Goal: Task Accomplishment & Management: Use online tool/utility

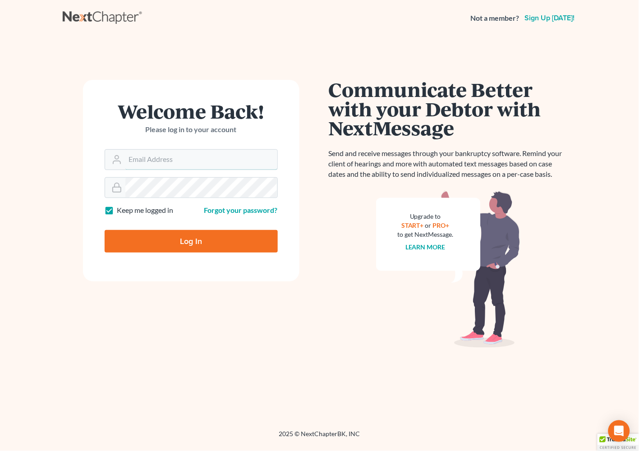
type input "[EMAIL_ADDRESS][DOMAIN_NAME]"
click at [157, 245] on input "Log In" at bounding box center [191, 241] width 173 height 23
type input "Thinking..."
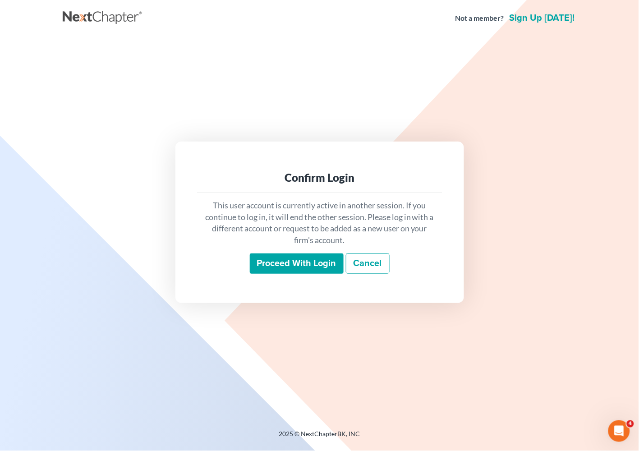
click at [295, 268] on input "Proceed with login" at bounding box center [297, 264] width 94 height 21
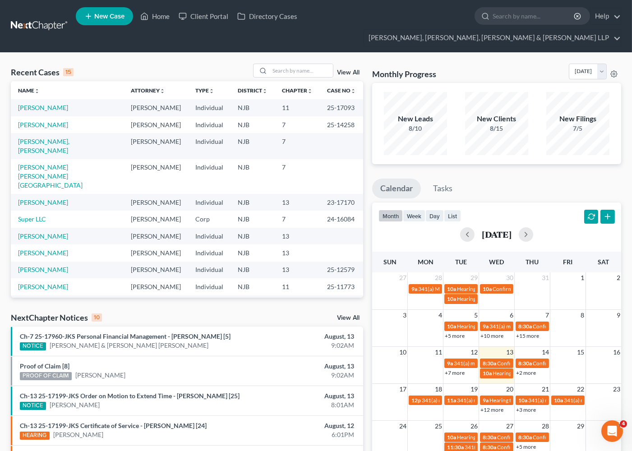
click at [186, 53] on div "Recent Cases 15 View All Name unfold_more expand_more expand_less Attorney unfo…" at bounding box center [316, 378] width 632 height 651
click at [503, 64] on div "Monthly Progress Bankruptcy Bankruptcy [DATE] [DATE] [DATE] [DATE] [DATE] [DATE…" at bounding box center [496, 73] width 249 height 19
click at [204, 64] on div "Recent Cases 15 View All" at bounding box center [187, 73] width 352 height 18
click at [277, 64] on input "search" at bounding box center [301, 70] width 63 height 13
click at [39, 232] on link "[PERSON_NAME]" at bounding box center [43, 236] width 50 height 8
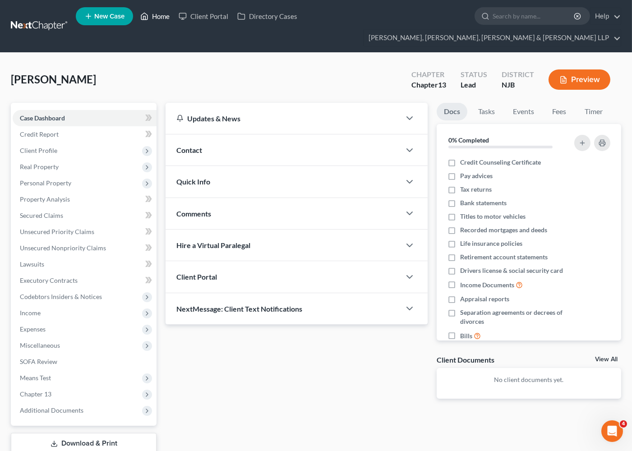
click at [155, 17] on link "Home" at bounding box center [155, 16] width 38 height 16
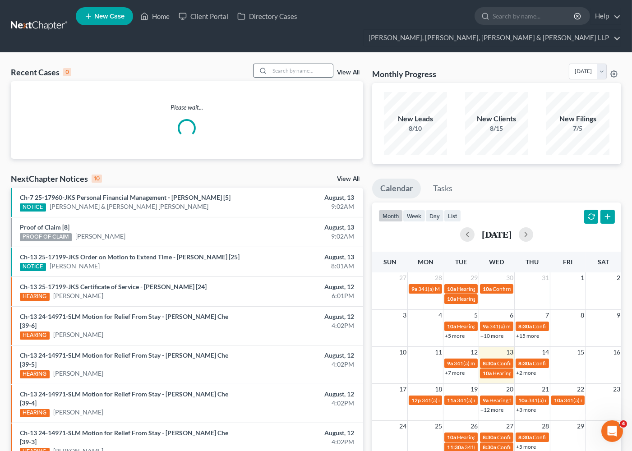
click at [282, 64] on input "search" at bounding box center [301, 70] width 63 height 13
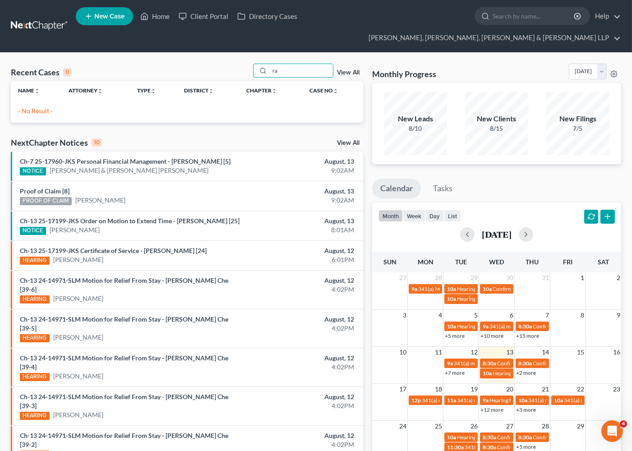
type input "r"
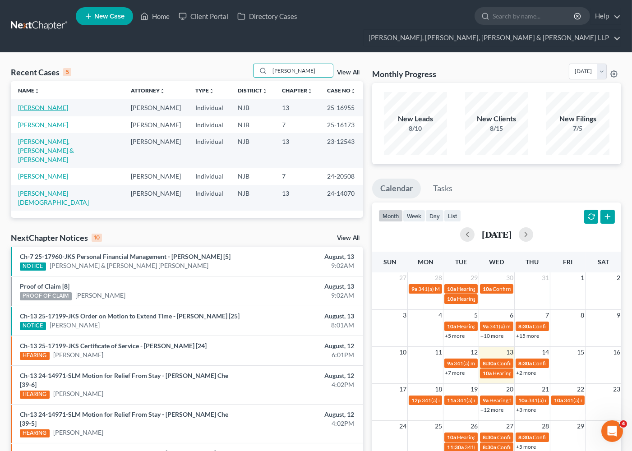
type input "[PERSON_NAME]"
click at [45, 104] on link "[PERSON_NAME]" at bounding box center [43, 108] width 50 height 8
select select "6"
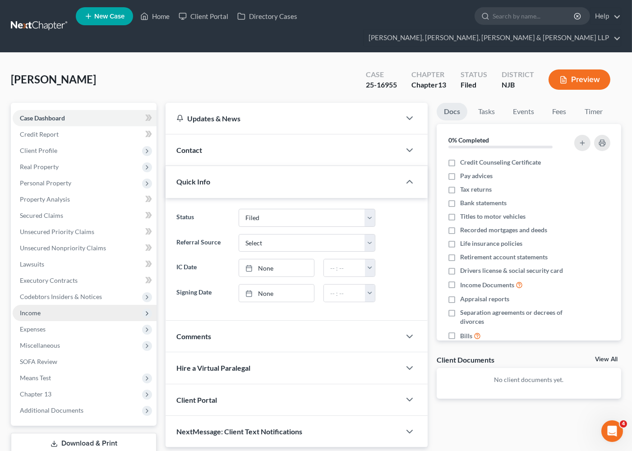
click at [32, 305] on span "Income" at bounding box center [85, 313] width 144 height 16
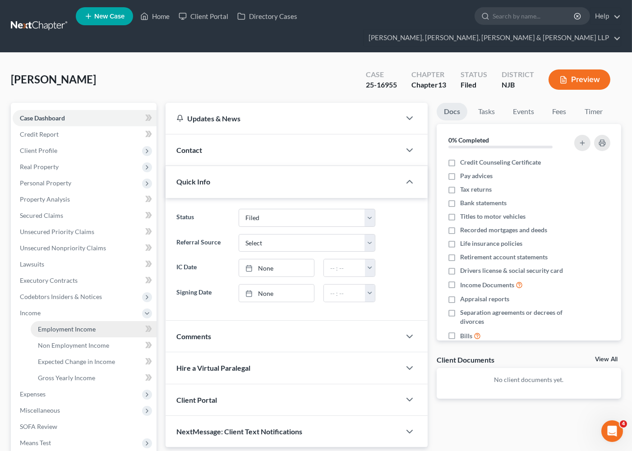
click at [43, 325] on span "Employment Income" at bounding box center [67, 329] width 58 height 8
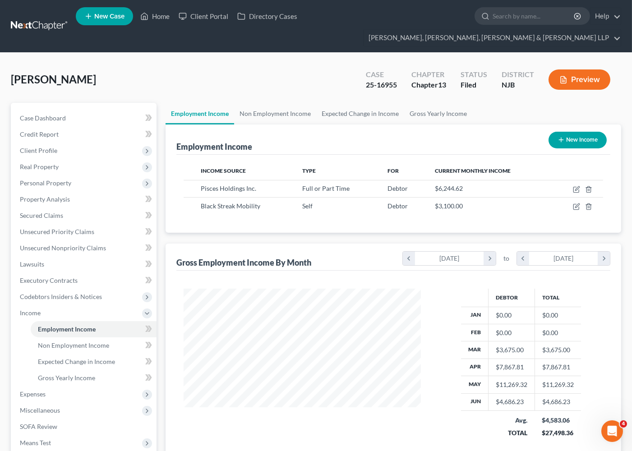
scroll to position [162, 255]
click at [262, 103] on link "Non Employment Income" at bounding box center [275, 114] width 82 height 22
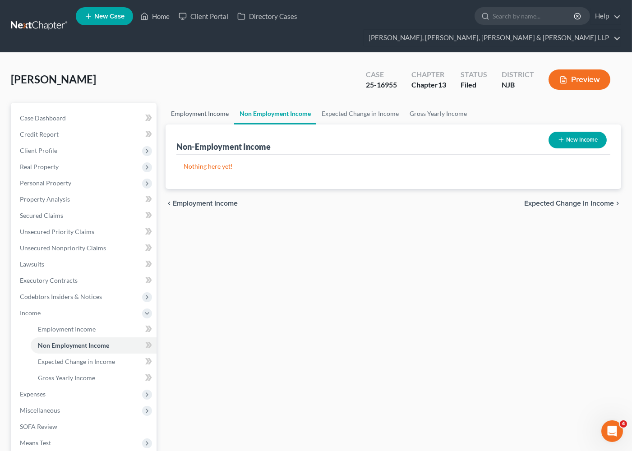
click at [206, 103] on link "Employment Income" at bounding box center [200, 114] width 69 height 22
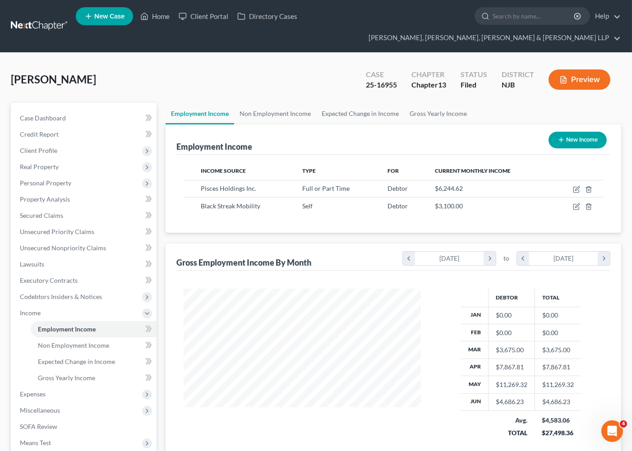
scroll to position [162, 255]
click at [162, 14] on link "Home" at bounding box center [155, 16] width 38 height 16
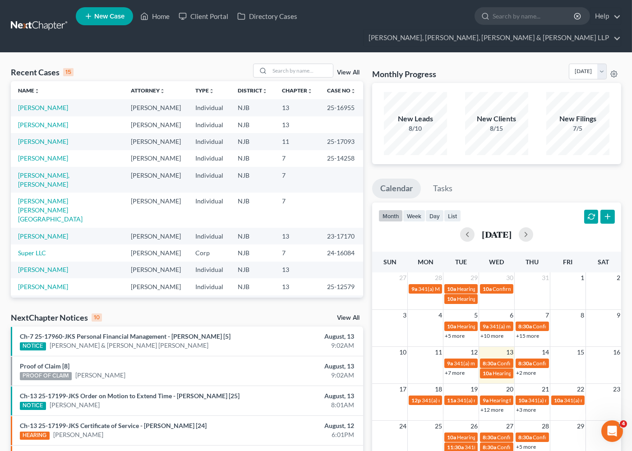
click at [167, 53] on div "Recent Cases 15 View All Name unfold_more expand_more expand_less Attorney unfo…" at bounding box center [316, 378] width 632 height 651
click at [282, 64] on input "search" at bounding box center [301, 70] width 63 height 13
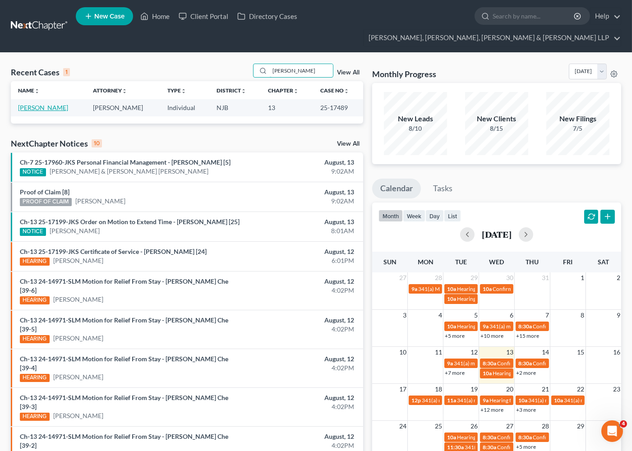
type input "[PERSON_NAME]"
click at [43, 104] on link "[PERSON_NAME]" at bounding box center [43, 108] width 50 height 8
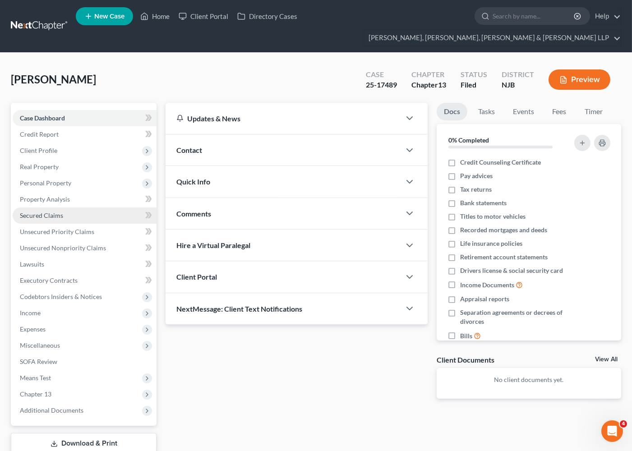
click at [44, 212] on span "Secured Claims" at bounding box center [41, 216] width 43 height 8
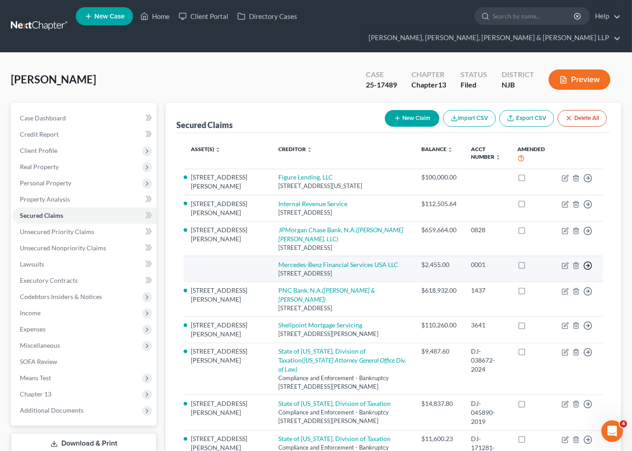
click at [589, 183] on icon "button" at bounding box center [587, 178] width 9 height 9
click at [545, 280] on link "Move to F" at bounding box center [546, 287] width 75 height 15
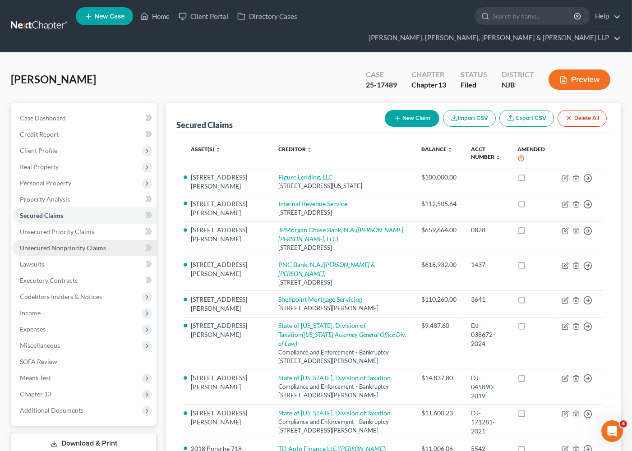
click at [50, 240] on link "Unsecured Nonpriority Claims" at bounding box center [85, 248] width 144 height 16
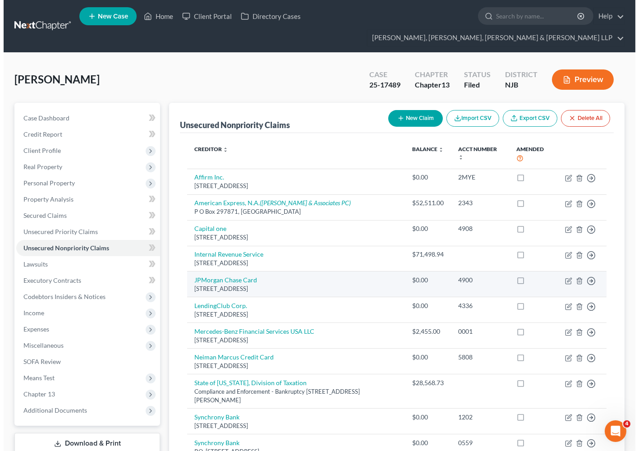
scroll to position [91, 0]
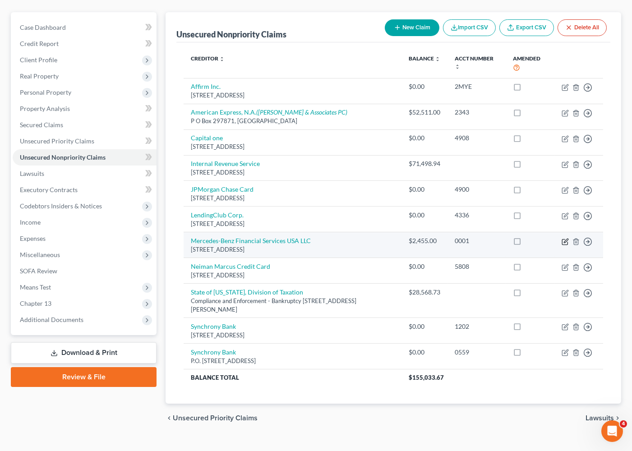
click at [565, 238] on icon "button" at bounding box center [565, 241] width 7 height 7
select select "14"
select select "0"
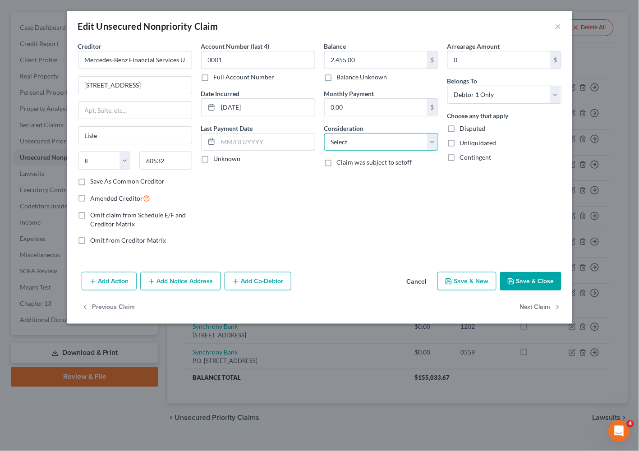
click at [372, 148] on select "Select Cable / Satellite Services Collection Agency Credit Card Debt Debt Couns…" at bounding box center [381, 142] width 114 height 18
select select "4"
click at [324, 133] on select "Select Cable / Satellite Services Collection Agency Credit Card Debt Debt Couns…" at bounding box center [381, 142] width 114 height 18
click at [355, 223] on div "Balance 2,455.00 $ Balance Unknown Balance Undetermined 2,455.00 $ Balance Unkn…" at bounding box center [381, 147] width 123 height 211
click at [113, 286] on button "Add Action" at bounding box center [109, 281] width 55 height 19
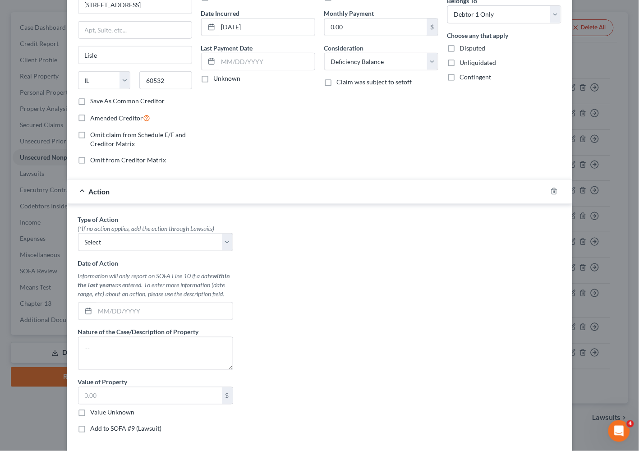
scroll to position [100, 0]
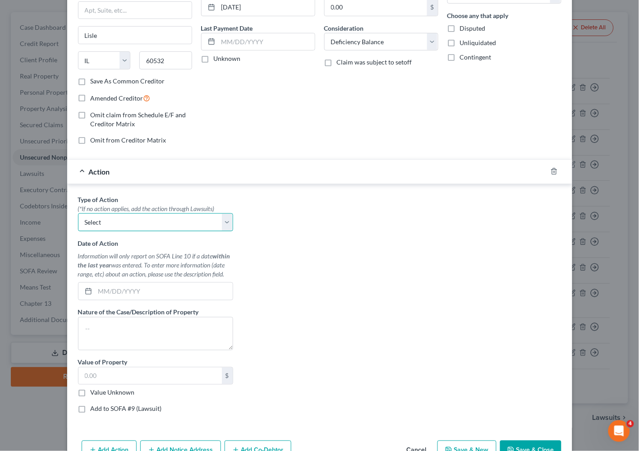
click at [129, 222] on select "Select Repossession Garnishment Foreclosure Personal Injury Attached, Seized, O…" at bounding box center [155, 222] width 155 height 18
click at [551, 174] on icon "button" at bounding box center [554, 171] width 7 height 7
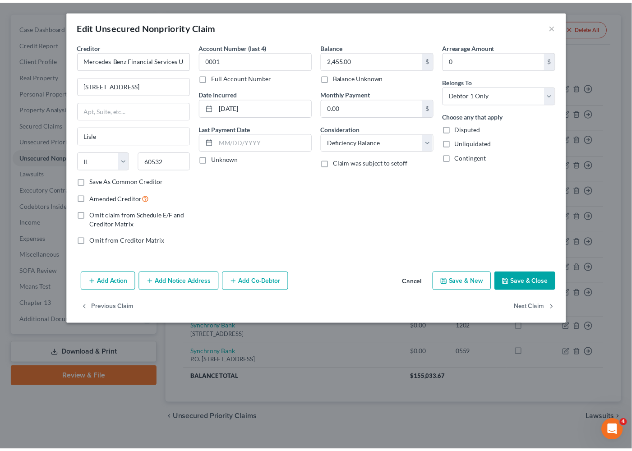
scroll to position [0, 0]
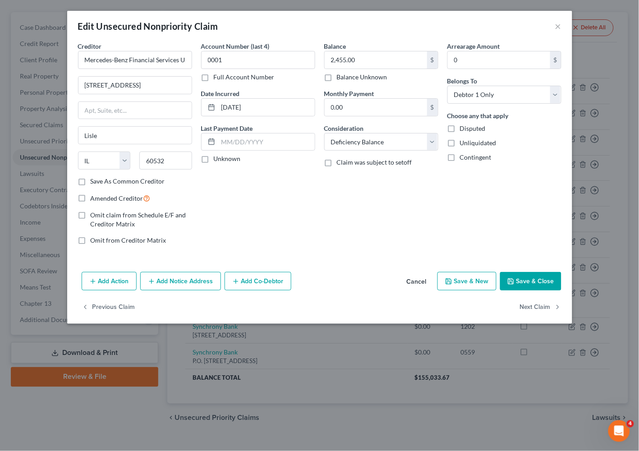
click at [538, 282] on button "Save & Close" at bounding box center [530, 281] width 61 height 19
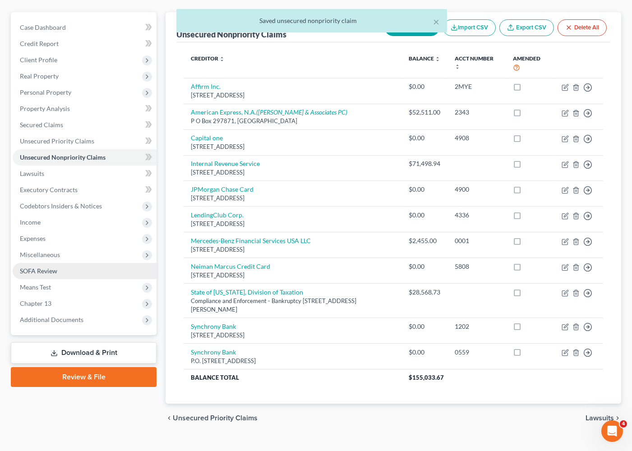
click at [44, 267] on span "SOFA Review" at bounding box center [38, 271] width 37 height 8
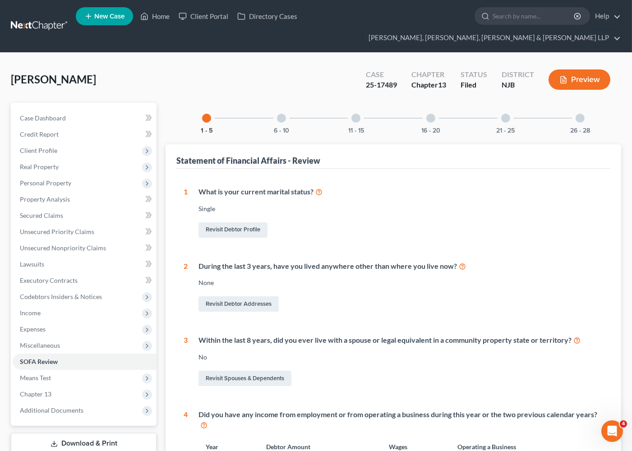
click at [282, 114] on div at bounding box center [281, 118] width 9 height 9
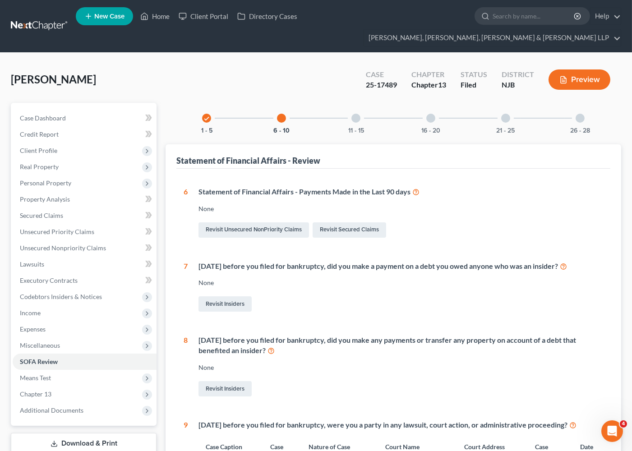
click at [354, 114] on div at bounding box center [355, 118] width 9 height 9
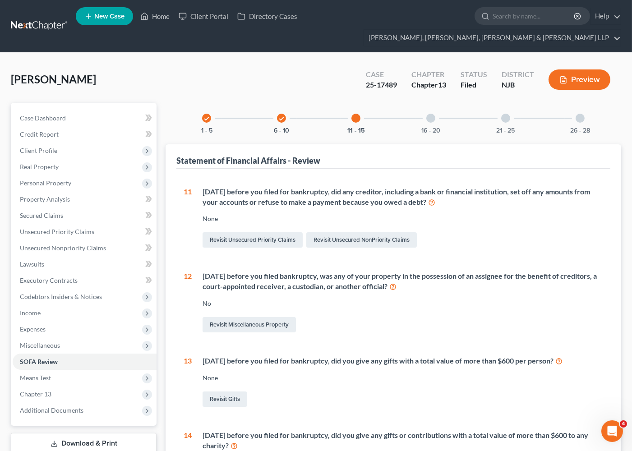
click at [429, 114] on div at bounding box center [430, 118] width 9 height 9
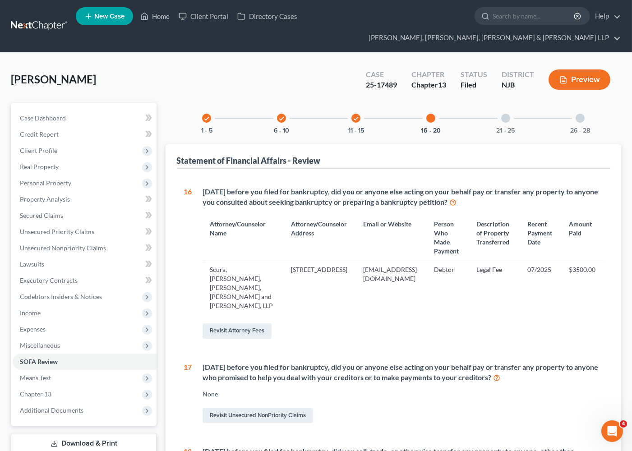
click at [508, 114] on div at bounding box center [505, 118] width 9 height 9
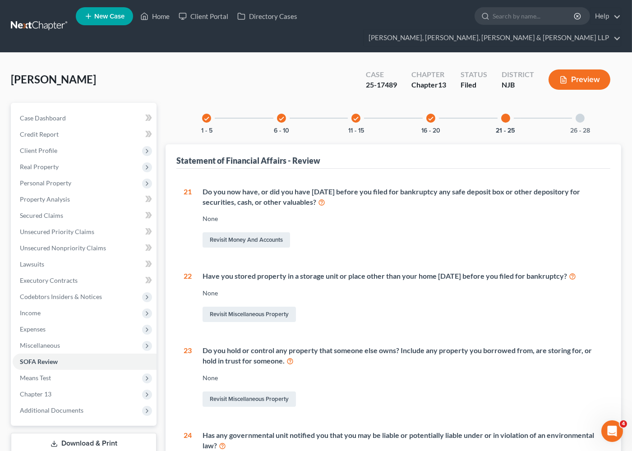
click at [582, 114] on div at bounding box center [580, 118] width 9 height 9
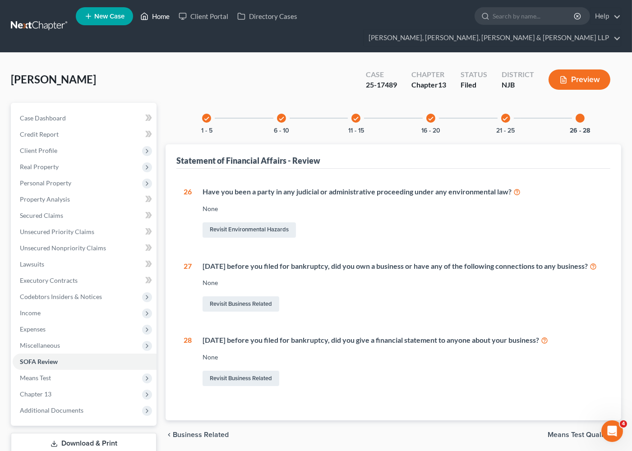
click at [157, 18] on link "Home" at bounding box center [155, 16] width 38 height 16
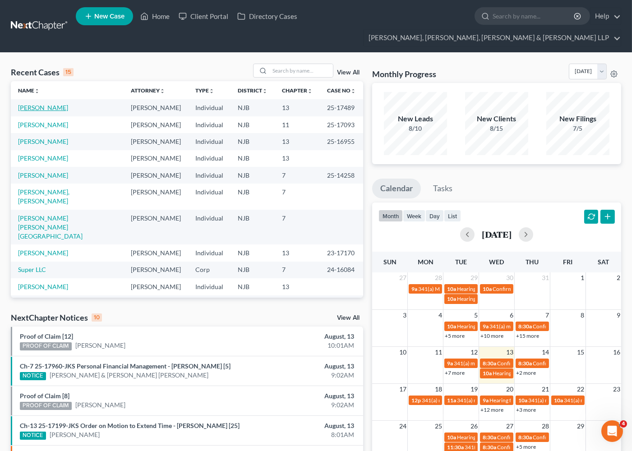
click at [46, 104] on link "[PERSON_NAME]" at bounding box center [43, 108] width 50 height 8
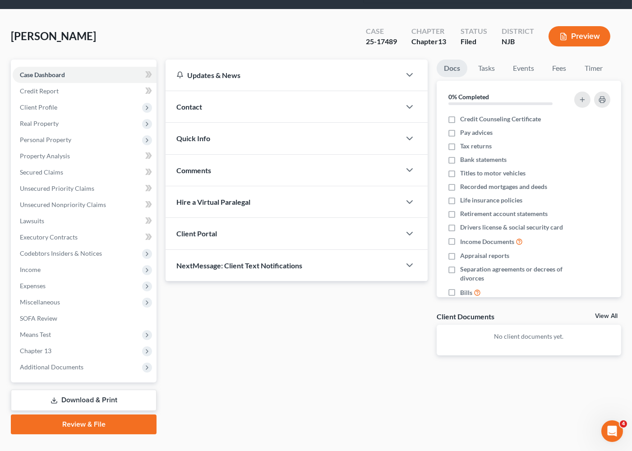
click at [84, 390] on link "Download & Print" at bounding box center [84, 400] width 146 height 21
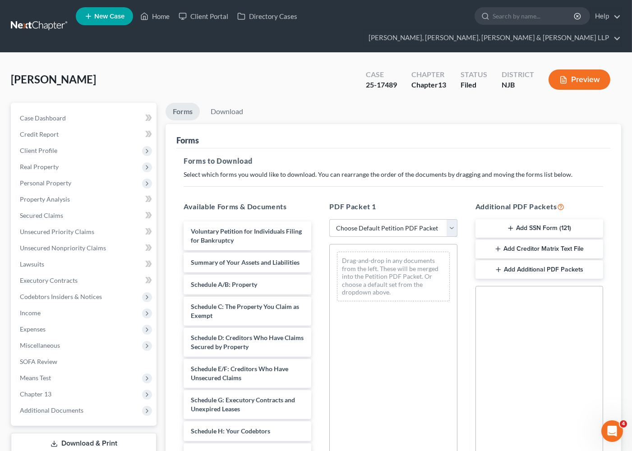
click at [378, 219] on select "Choose Default Petition PDF Packet Complete Bankruptcy Petition (all forms and …" at bounding box center [393, 228] width 128 height 18
select select "0"
click at [329, 219] on select "Choose Default Petition PDF Packet Complete Bankruptcy Petition (all forms and …" at bounding box center [393, 228] width 128 height 18
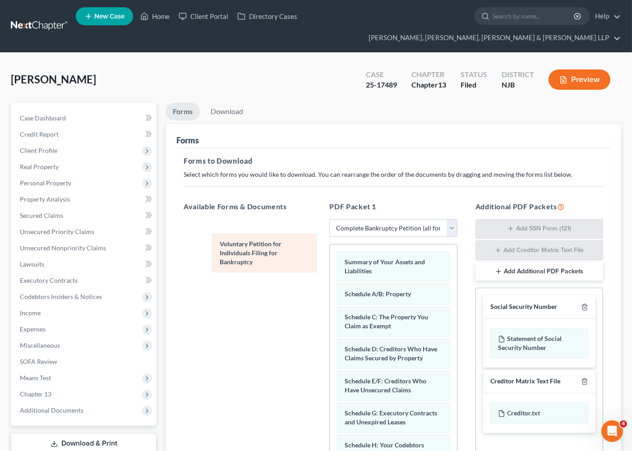
drag, startPoint x: 373, startPoint y: 247, endPoint x: 247, endPoint y: 245, distance: 125.4
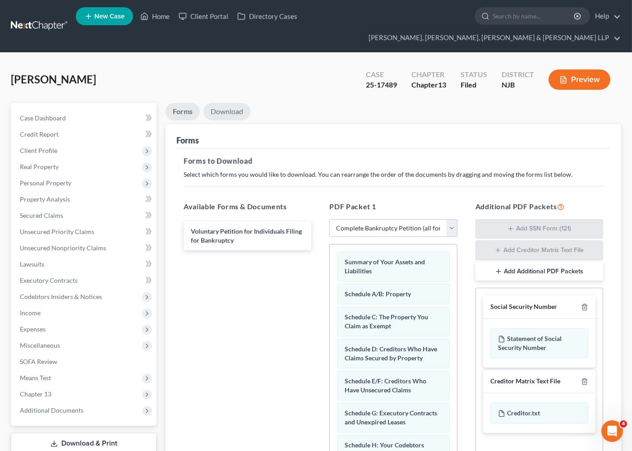
click at [233, 103] on link "Download" at bounding box center [226, 112] width 47 height 18
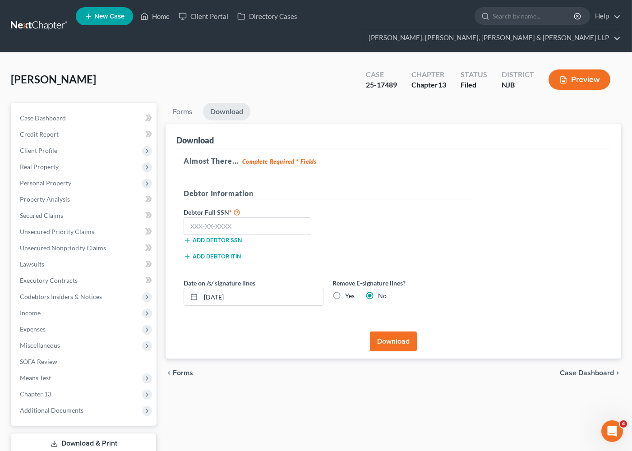
click at [411, 332] on button "Download" at bounding box center [393, 342] width 47 height 20
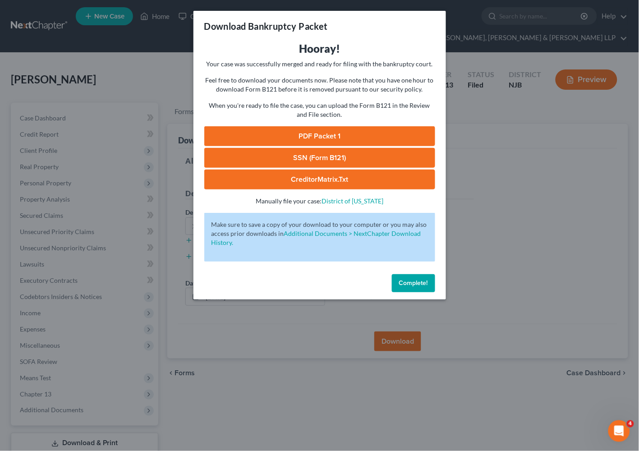
click at [231, 132] on link "PDF Packet 1" at bounding box center [319, 136] width 231 height 20
click at [412, 283] on span "Complete!" at bounding box center [413, 283] width 29 height 8
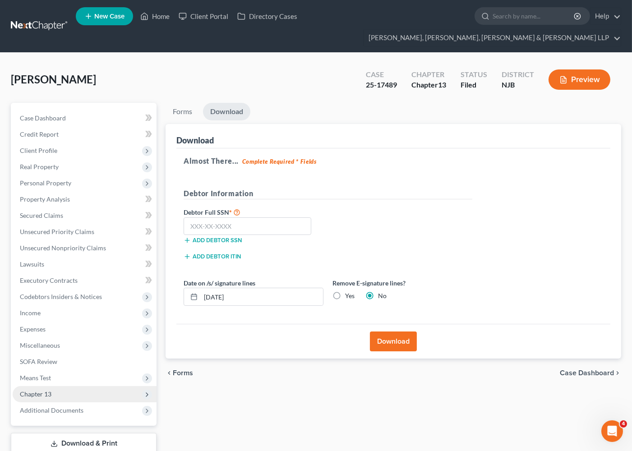
click at [39, 390] on span "Chapter 13" at bounding box center [36, 394] width 32 height 8
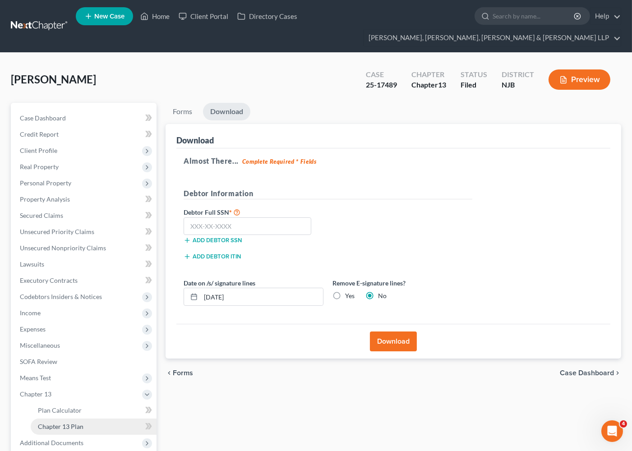
click at [60, 423] on span "Chapter 13 Plan" at bounding box center [61, 427] width 46 height 8
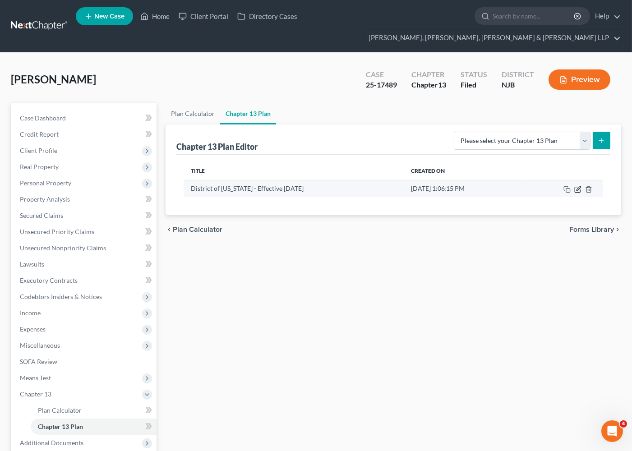
click at [578, 186] on icon "button" at bounding box center [577, 189] width 7 height 7
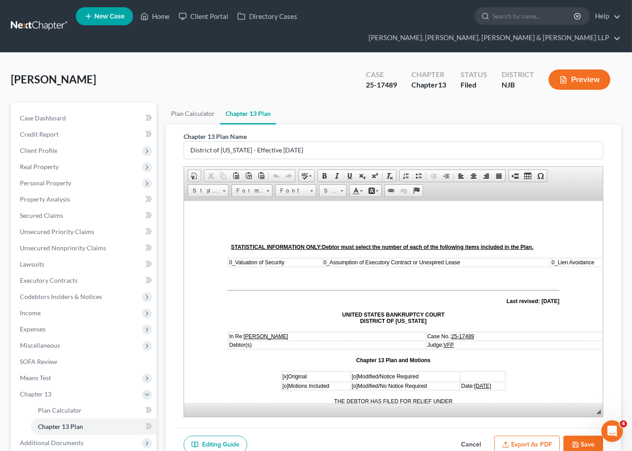
click at [474, 383] on span "[DATE]" at bounding box center [482, 386] width 17 height 6
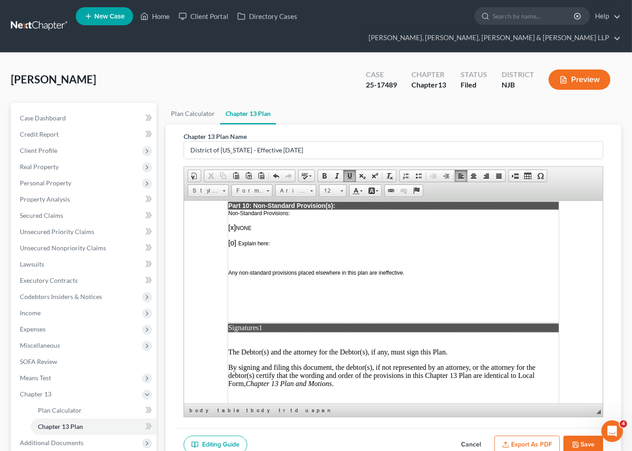
scroll to position [2792, 0]
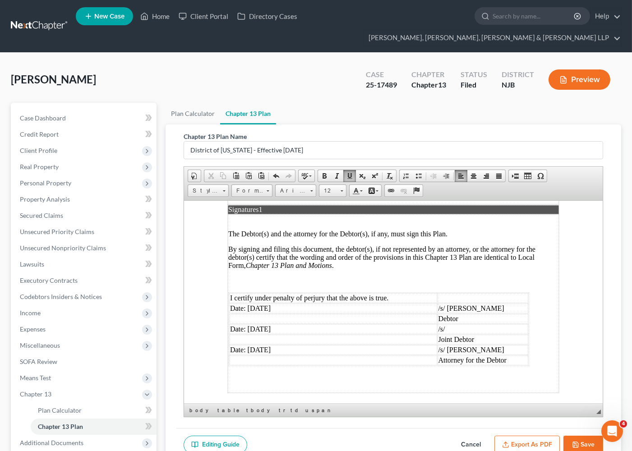
click at [260, 303] on td "Date: [DATE]" at bounding box center [333, 308] width 208 height 10
click at [263, 324] on td "Date: [DATE]" at bounding box center [333, 329] width 208 height 10
click at [260, 345] on td "Date: [DATE]" at bounding box center [333, 350] width 208 height 10
click at [533, 436] on button "Export as PDF" at bounding box center [526, 445] width 65 height 19
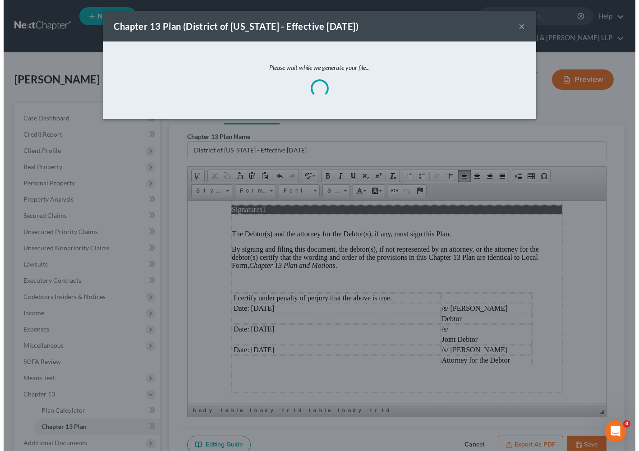
scroll to position [2786, 0]
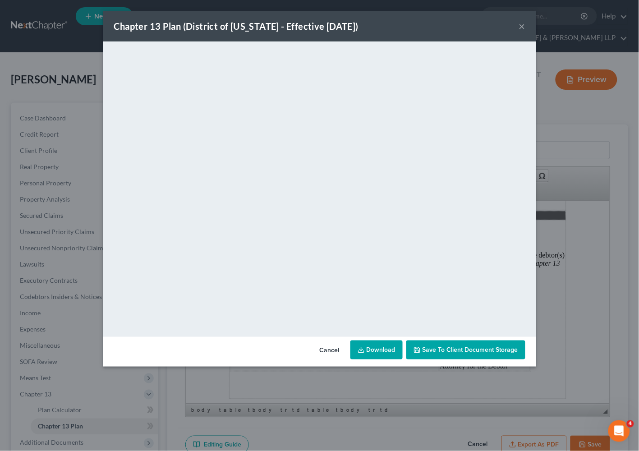
click at [328, 350] on button "Cancel" at bounding box center [330, 351] width 34 height 18
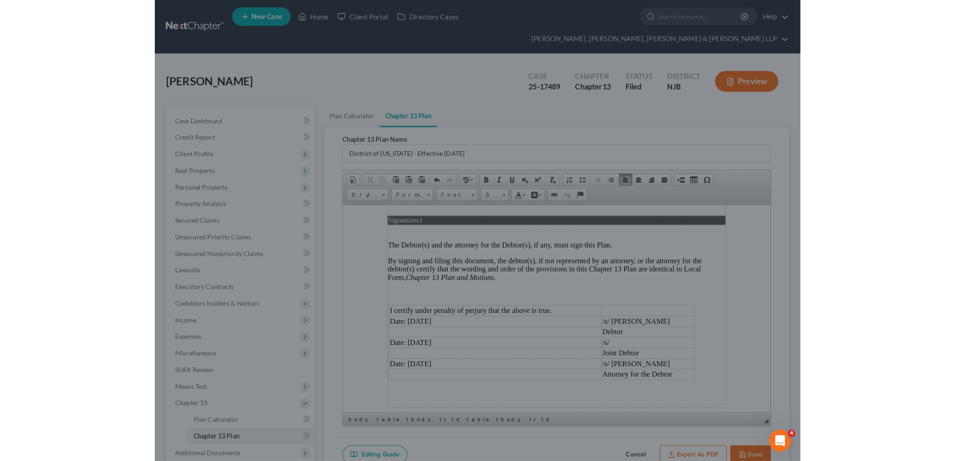
scroll to position [2792, 0]
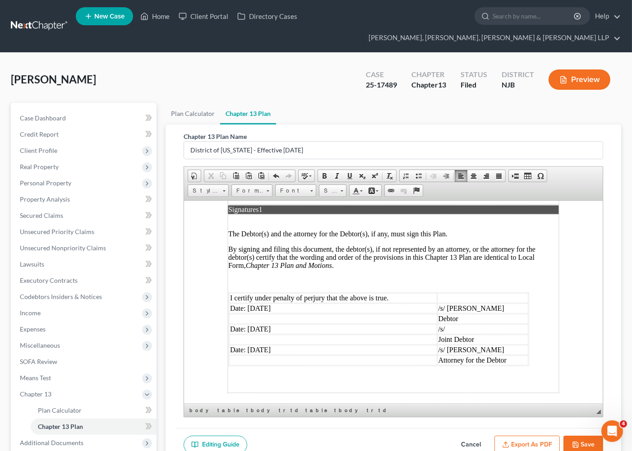
click at [588, 436] on button "Save" at bounding box center [583, 445] width 40 height 19
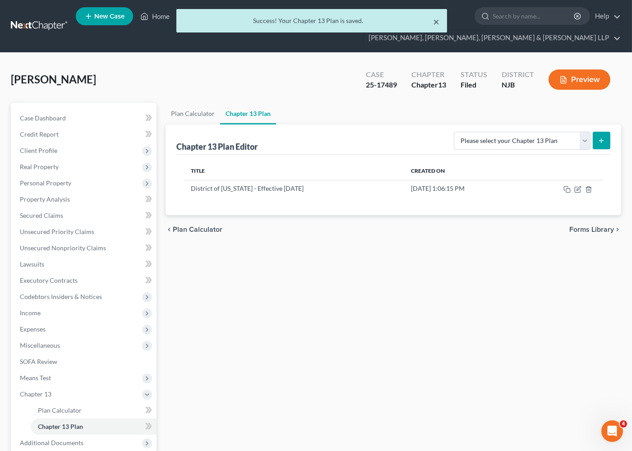
click at [435, 19] on button "×" at bounding box center [437, 21] width 6 height 11
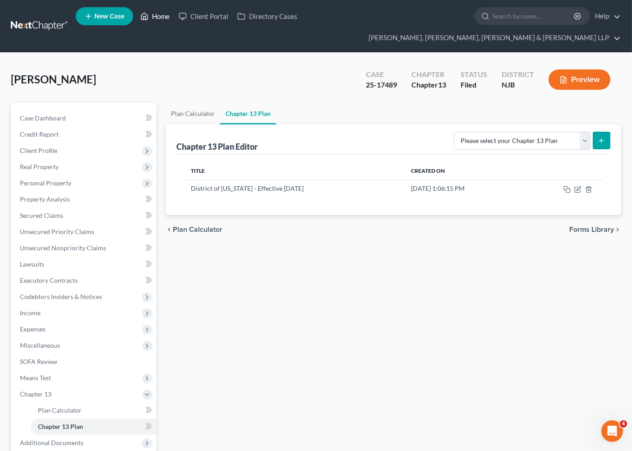
click at [151, 20] on link "Home" at bounding box center [155, 16] width 38 height 16
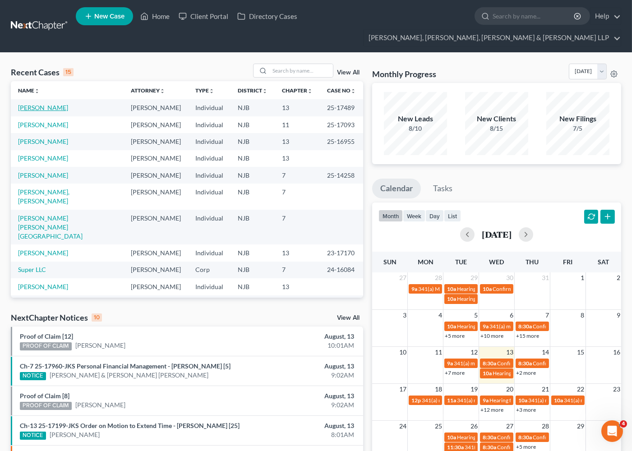
click at [54, 104] on link "[PERSON_NAME]" at bounding box center [43, 108] width 50 height 8
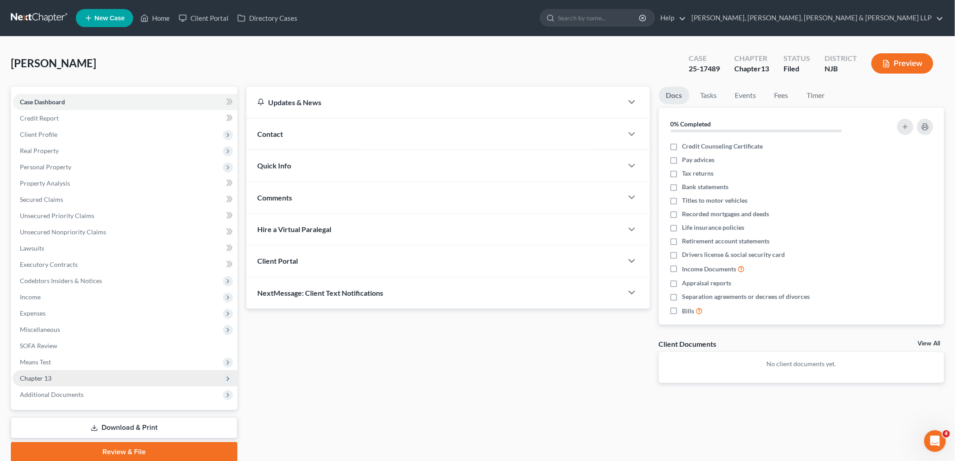
click at [46, 376] on span "Chapter 13" at bounding box center [36, 378] width 32 height 8
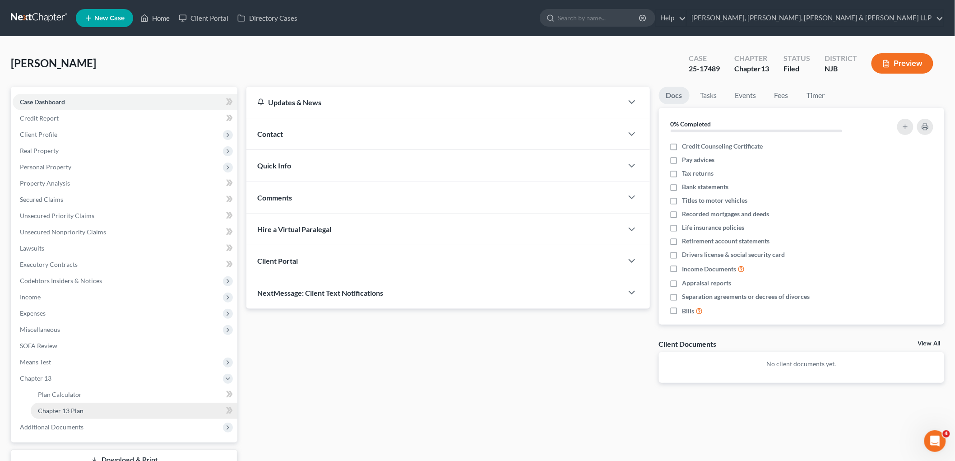
click at [56, 411] on span "Chapter 13 Plan" at bounding box center [61, 410] width 46 height 8
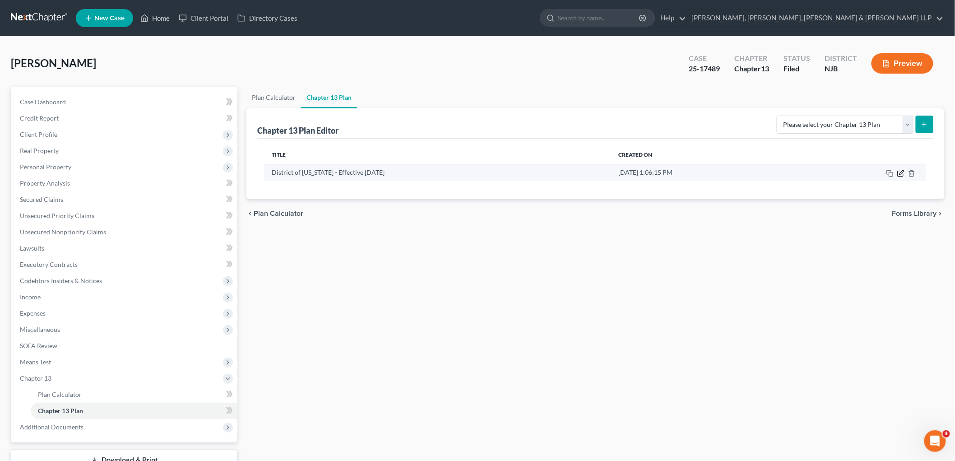
click at [639, 171] on icon "button" at bounding box center [900, 173] width 7 height 7
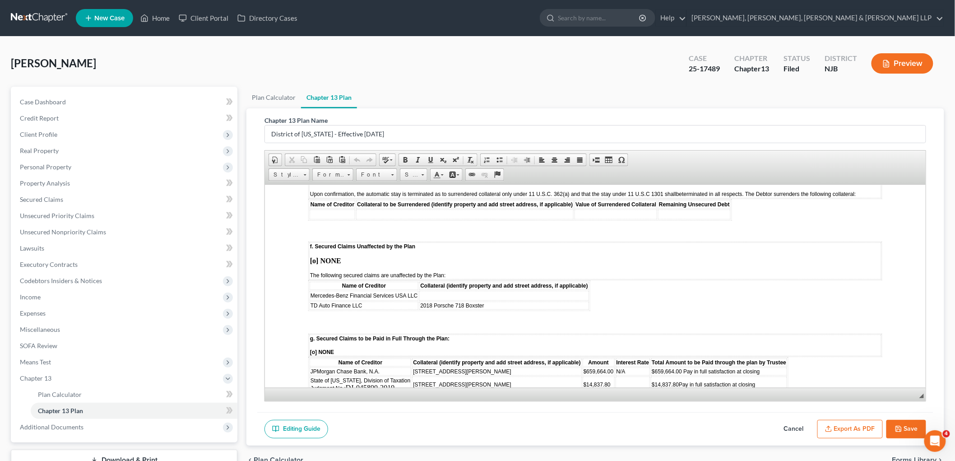
scroll to position [1253, 0]
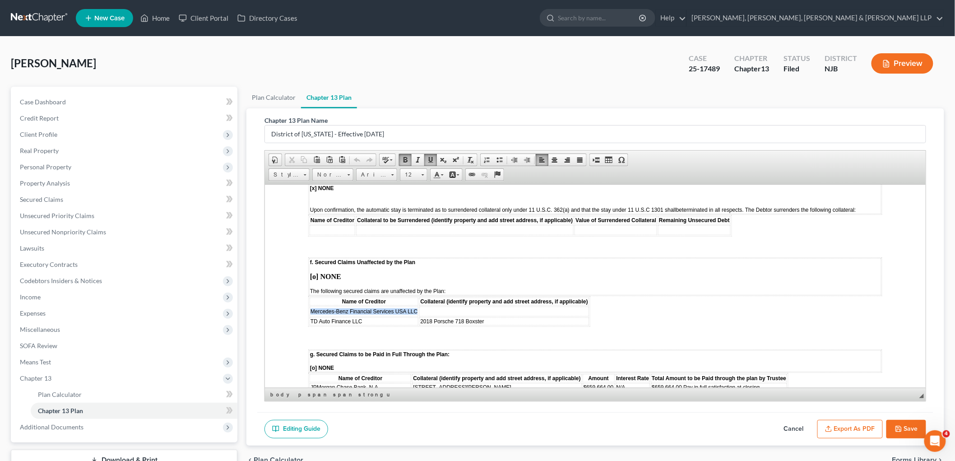
drag, startPoint x: 309, startPoint y: 274, endPoint x: 417, endPoint y: 272, distance: 108.7
click at [417, 306] on td "Mercedes-Benz Financial Services USA LLC" at bounding box center [363, 311] width 109 height 10
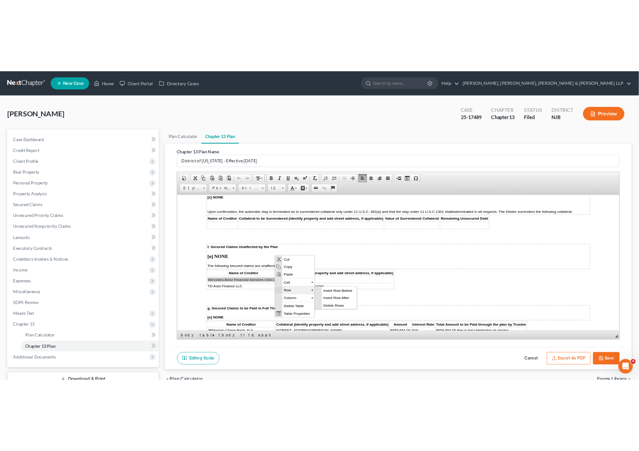
scroll to position [0, 0]
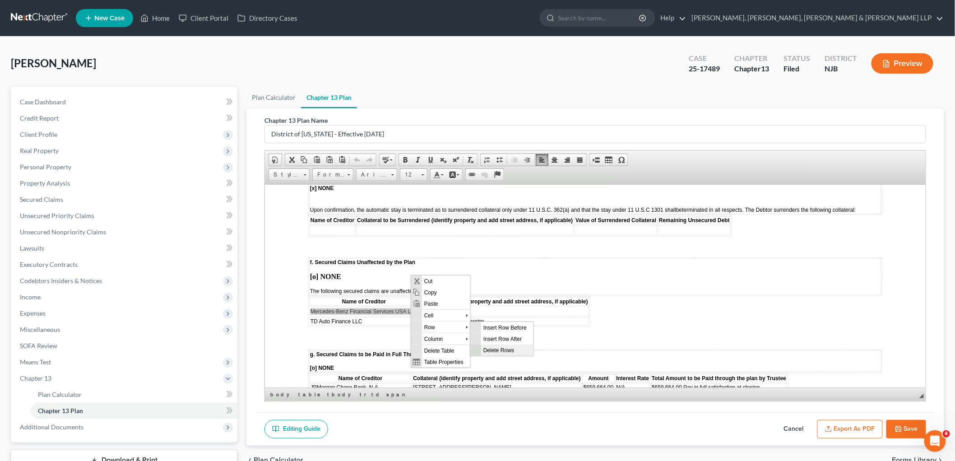
click at [490, 348] on span "Delete Rows" at bounding box center [507, 349] width 52 height 11
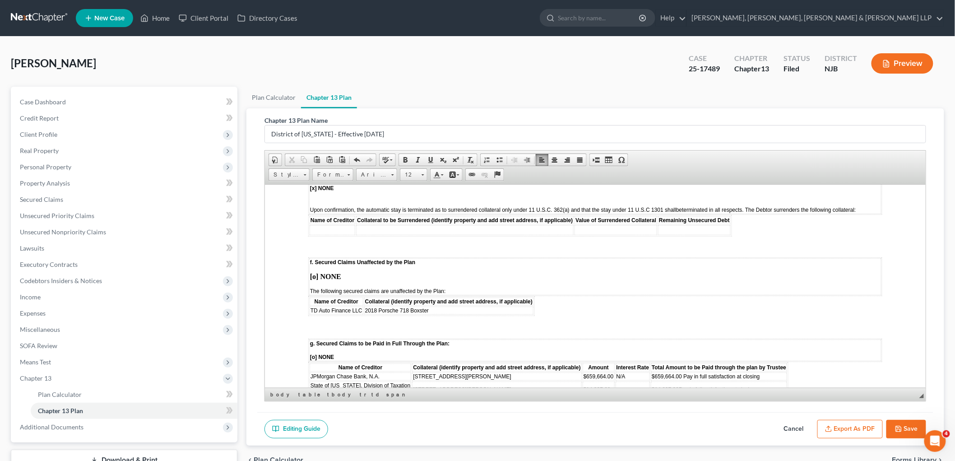
click at [639, 427] on button "Export as PDF" at bounding box center [849, 429] width 65 height 19
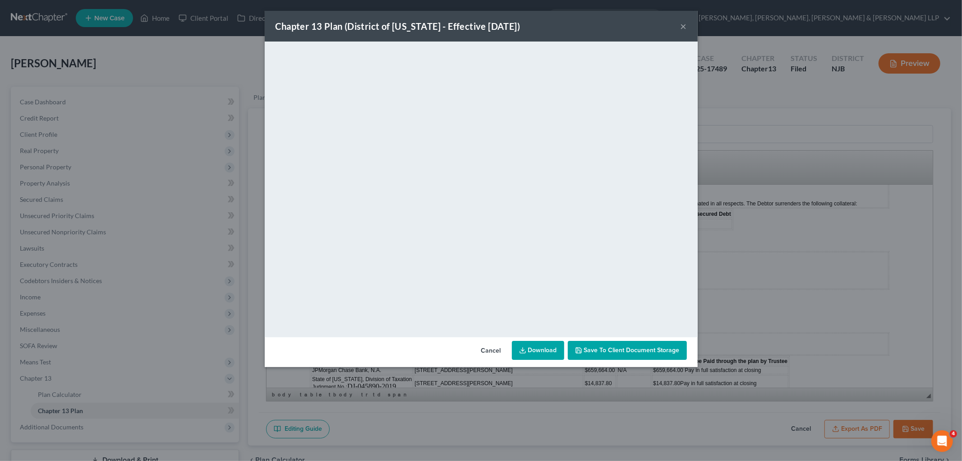
click at [493, 349] on button "Cancel" at bounding box center [491, 351] width 34 height 18
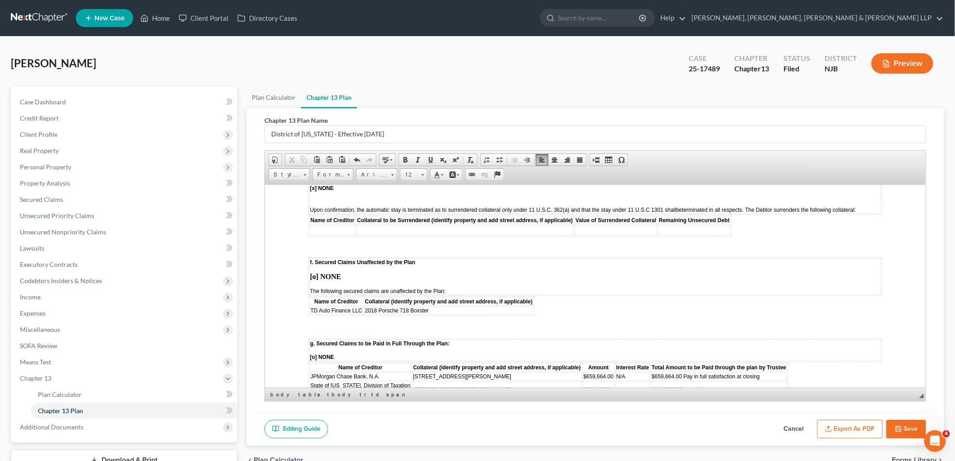
click at [639, 427] on button "Save" at bounding box center [906, 429] width 40 height 19
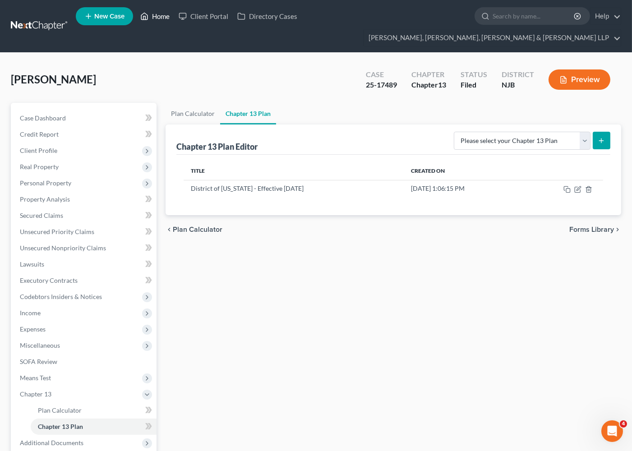
click at [162, 19] on link "Home" at bounding box center [155, 16] width 38 height 16
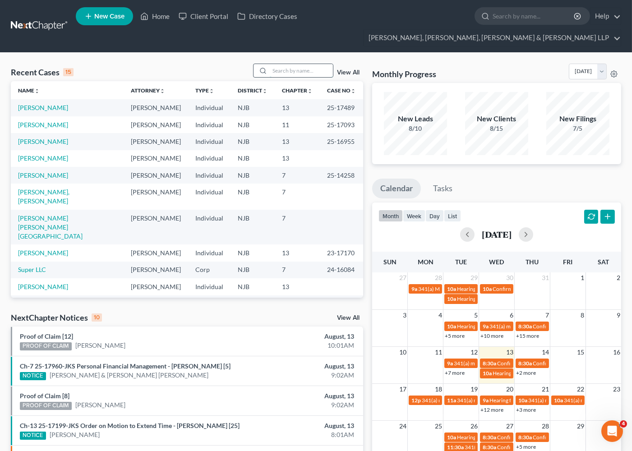
click at [292, 64] on input "search" at bounding box center [301, 70] width 63 height 13
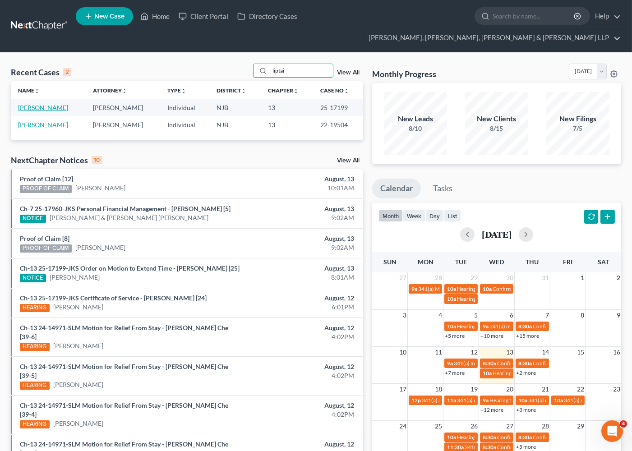
type input "liptai"
click at [42, 104] on link "[PERSON_NAME]" at bounding box center [43, 108] width 50 height 8
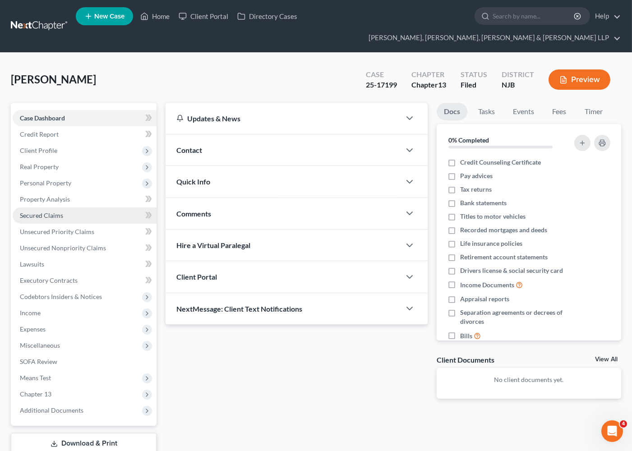
click at [42, 208] on link "Secured Claims" at bounding box center [85, 216] width 144 height 16
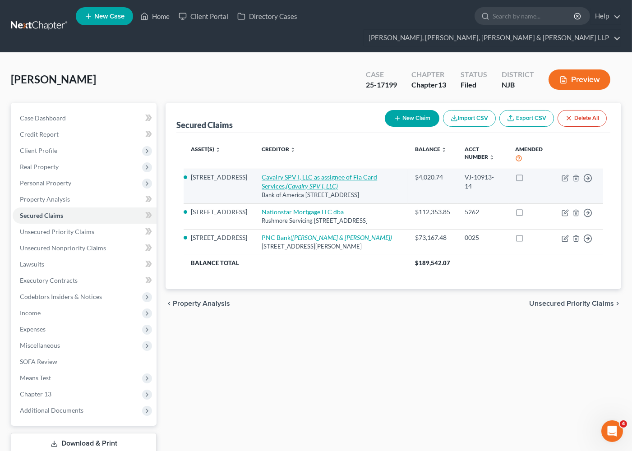
drag, startPoint x: 385, startPoint y: 180, endPoint x: 249, endPoint y: 157, distance: 137.7
click at [254, 169] on td "Cavalry SPV I, LLC as assignee of Fia Card Services, (Cavalry SPV I, LLC) Bank …" at bounding box center [330, 186] width 153 height 35
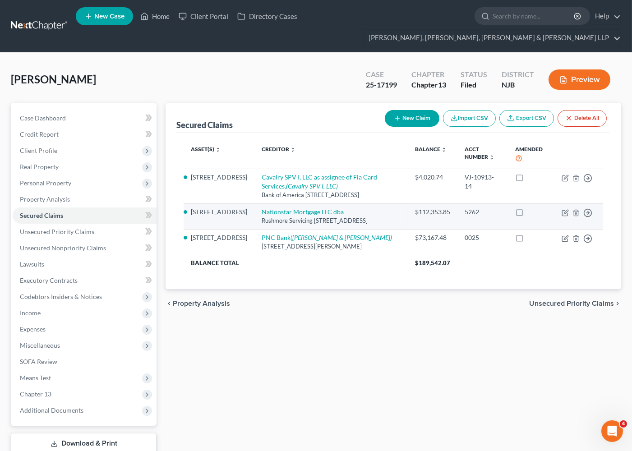
copy td "Cavalry SPV I, LLC as assignee of Fia Card Services, (Cavalry SPV I, LLC) Bank …"
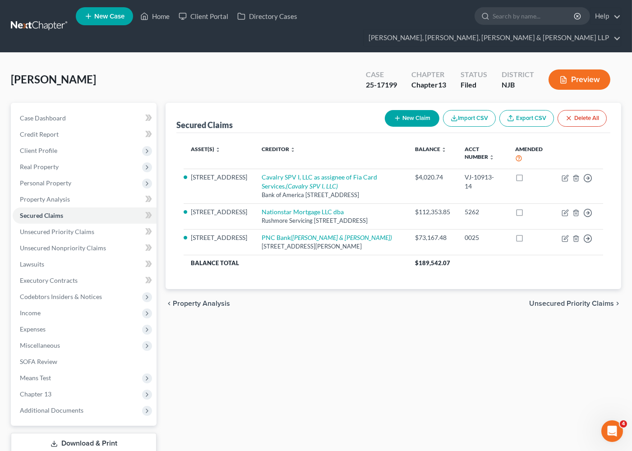
drag, startPoint x: 348, startPoint y: 328, endPoint x: 348, endPoint y: 294, distance: 33.8
click at [348, 328] on div "Secured Claims New Claim Import CSV Export CSV Delete All Asset(s) expand_more …" at bounding box center [393, 290] width 465 height 375
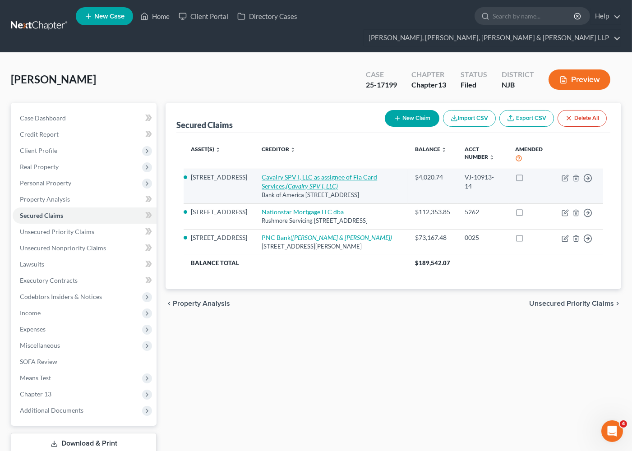
click at [324, 173] on link "Cavalry SPV I, LLC as assignee of Fia Card Services, (Cavalry SPV I, LLC)" at bounding box center [319, 181] width 115 height 17
select select "6"
select select "3"
select select "0"
select select "35"
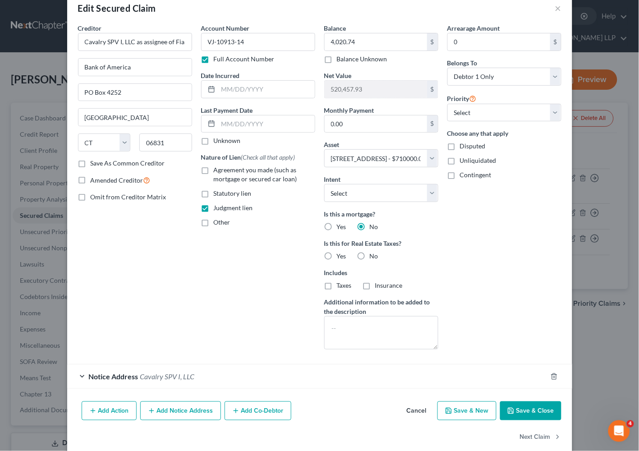
scroll to position [32, 0]
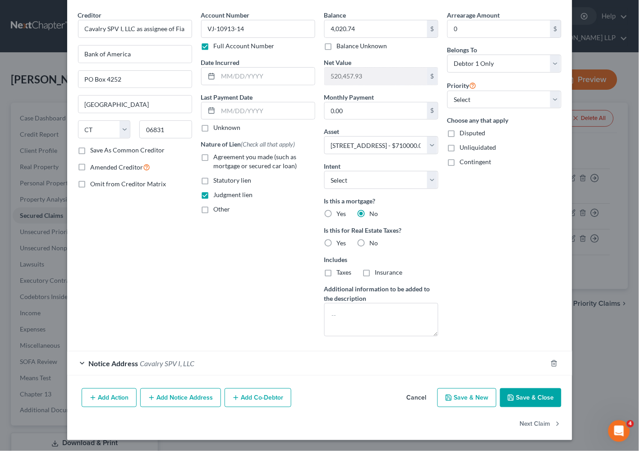
click at [195, 360] on div "Notice Address Cavalry SPV I, LLC" at bounding box center [307, 363] width 480 height 24
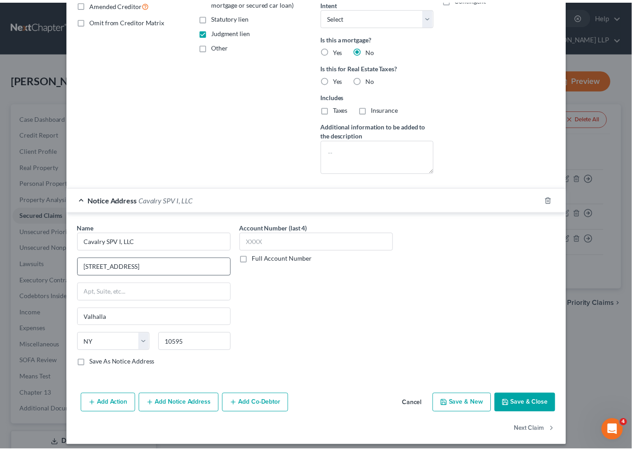
scroll to position [202, 0]
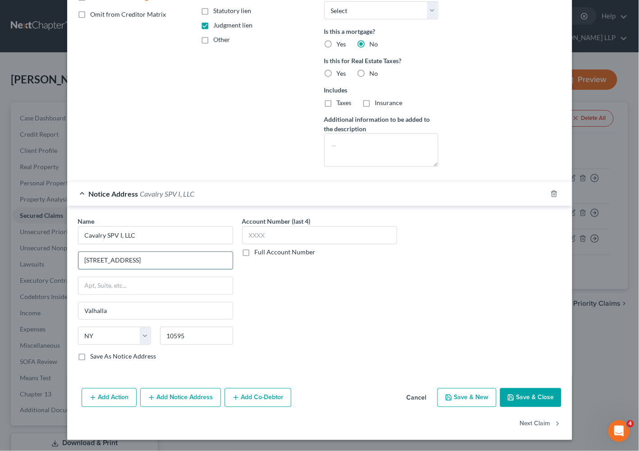
drag, startPoint x: 176, startPoint y: 254, endPoint x: 78, endPoint y: 255, distance: 97.9
click at [78, 255] on input "[STREET_ADDRESS]" at bounding box center [155, 260] width 154 height 17
drag, startPoint x: 107, startPoint y: 312, endPoint x: 68, endPoint y: 304, distance: 40.4
click at [68, 304] on div "Name * Cavalry SPV I, LLC [STREET_ADDRESS][GEOGRAPHIC_DATA] [US_STATE][GEOGRAPH…" at bounding box center [319, 291] width 505 height 170
click at [404, 398] on button "Cancel" at bounding box center [417, 398] width 34 height 18
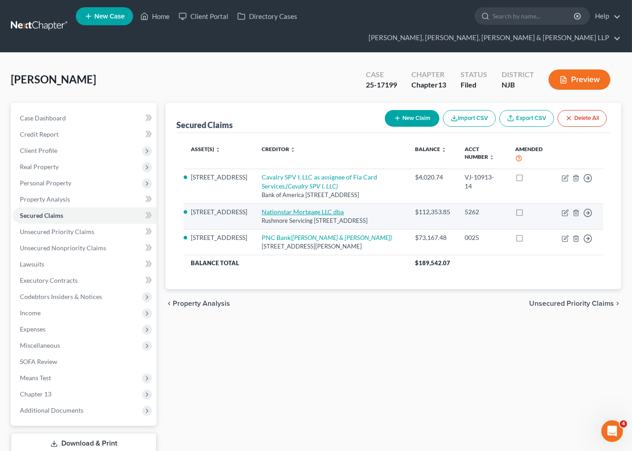
drag, startPoint x: 270, startPoint y: 214, endPoint x: 249, endPoint y: 193, distance: 29.3
click at [254, 203] on td "Nationstar Mortgage LLC dba Rushmore Servicing [STREET_ADDRESS]" at bounding box center [330, 216] width 153 height 26
copy td "Nationstar Mortgage LLC dba Rushmore Servicing [STREET_ADDRESS]"
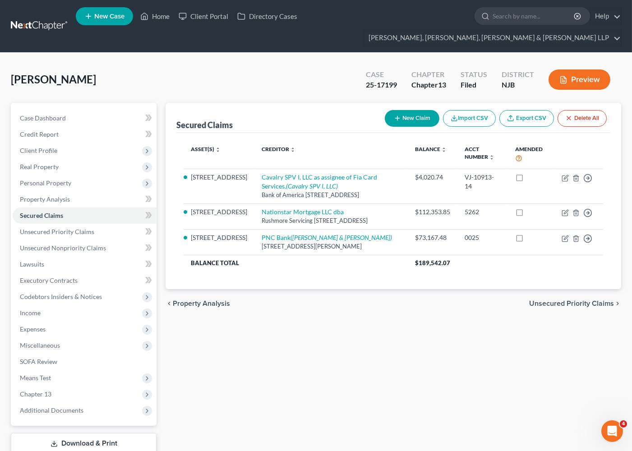
click at [313, 300] on div "chevron_left Property Analysis Unsecured Priority Claims chevron_right" at bounding box center [394, 303] width 456 height 29
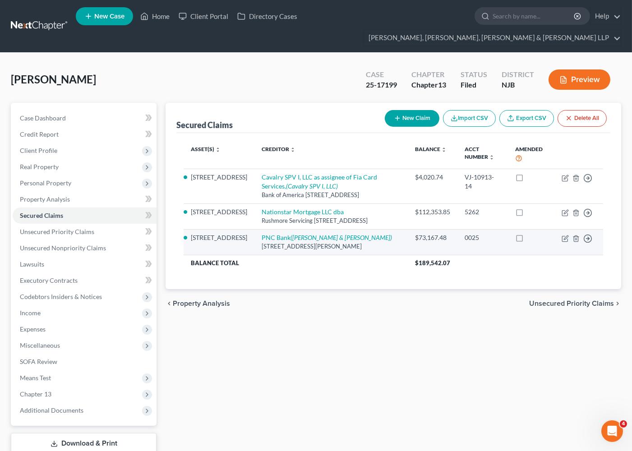
drag, startPoint x: 363, startPoint y: 239, endPoint x: 247, endPoint y: 229, distance: 116.0
click at [254, 229] on td "PNC Bank ([PERSON_NAME] & [PERSON_NAME]) [STREET_ADDRESS][PERSON_NAME]" at bounding box center [330, 242] width 153 height 26
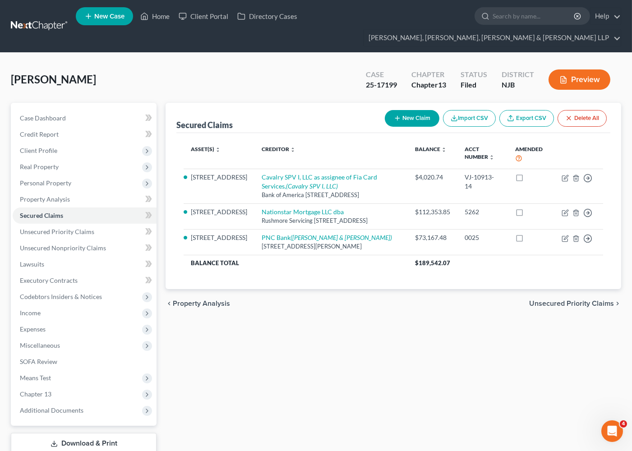
copy td "PNC Bank ([PERSON_NAME] & [PERSON_NAME]) [STREET_ADDRESS][PERSON_NAME]"
click at [295, 344] on div "Secured Claims New Claim Import CSV Export CSV Delete All Asset(s) expand_more …" at bounding box center [393, 290] width 465 height 375
drag, startPoint x: 400, startPoint y: 69, endPoint x: 366, endPoint y: 69, distance: 33.8
click at [366, 69] on div "Case 25-17199" at bounding box center [382, 80] width 46 height 27
copy div "25-17199"
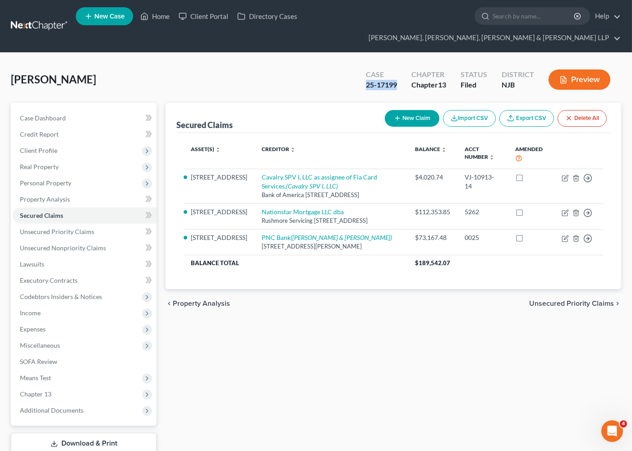
click at [540, 300] on span "Unsecured Priority Claims" at bounding box center [571, 303] width 85 height 7
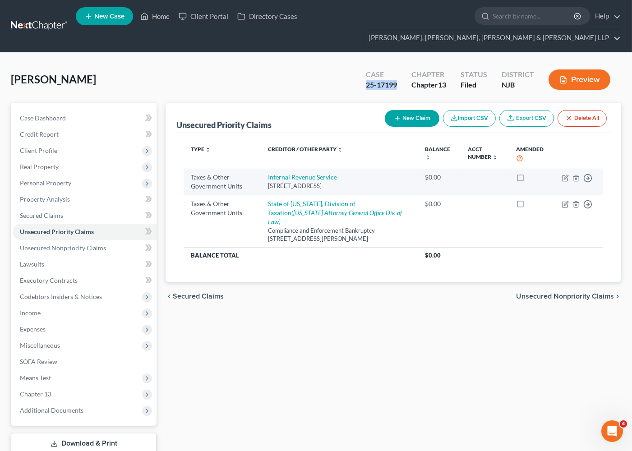
drag, startPoint x: 361, startPoint y: 169, endPoint x: 265, endPoint y: 162, distance: 96.3
click at [265, 169] on td "Internal Revenue Service [STREET_ADDRESS]" at bounding box center [339, 182] width 157 height 26
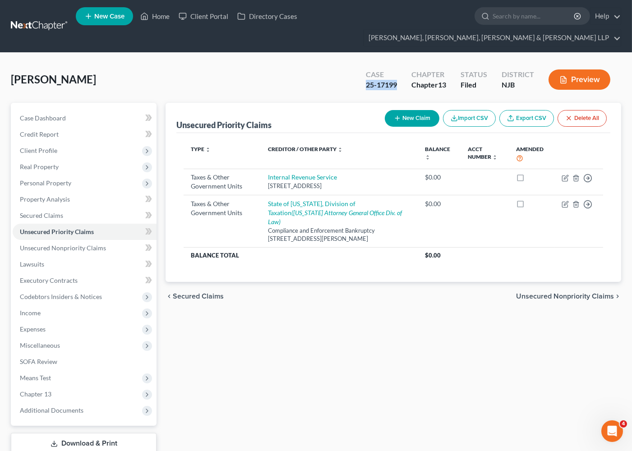
copy td "Internal Revenue Service [STREET_ADDRESS]"
click at [373, 319] on div "Unsecured Priority Claims New Claim Import CSV Export CSV Delete All Type expan…" at bounding box center [393, 290] width 465 height 375
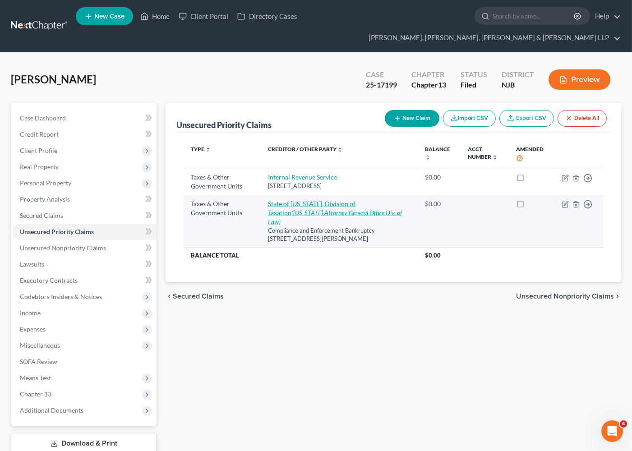
drag, startPoint x: 388, startPoint y: 214, endPoint x: 267, endPoint y: 189, distance: 123.3
click at [267, 195] on td "State of [US_STATE], Division of Taxation ([US_STATE] Attorney General Office D…" at bounding box center [339, 221] width 157 height 52
copy td "State of [US_STATE], Division of Taxation ([US_STATE] Attorney General Office D…"
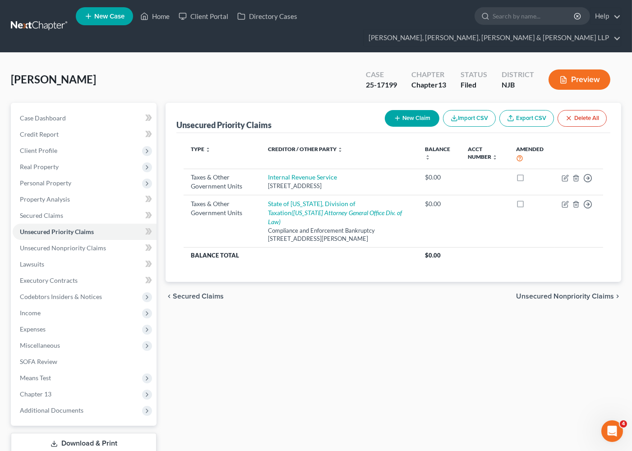
click at [532, 293] on span "Unsecured Nonpriority Claims" at bounding box center [565, 296] width 98 height 7
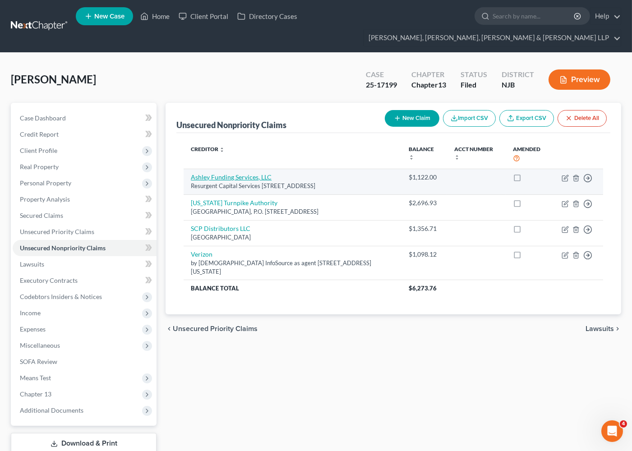
drag, startPoint x: 365, startPoint y: 171, endPoint x: 190, endPoint y: 158, distance: 174.6
click at [190, 169] on td "Ashley Funding Services, LLC Resurgent Capital Services [STREET_ADDRESS]" at bounding box center [292, 182] width 217 height 26
copy td "Ashley Funding Services, LLC Resurgent Capital Services [STREET_ADDRESS]"
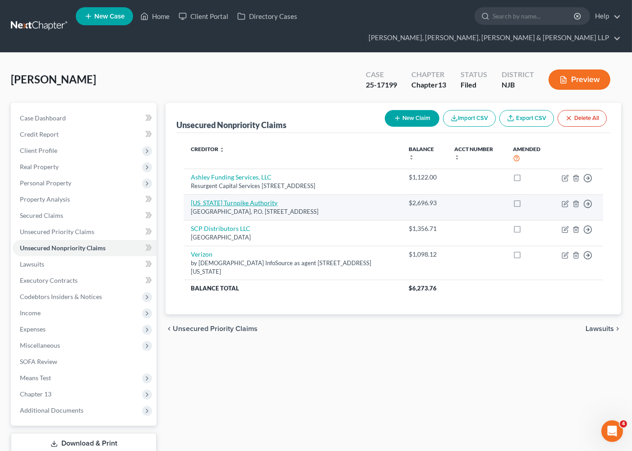
drag, startPoint x: 340, startPoint y: 196, endPoint x: 192, endPoint y: 187, distance: 148.3
click at [192, 194] on td "[US_STATE] Turnpike Authority [GEOGRAPHIC_DATA], P.O. [STREET_ADDRESS]" at bounding box center [292, 207] width 217 height 26
copy td "[US_STATE] Turnpike Authority [GEOGRAPHIC_DATA], P.O. [STREET_ADDRESS]"
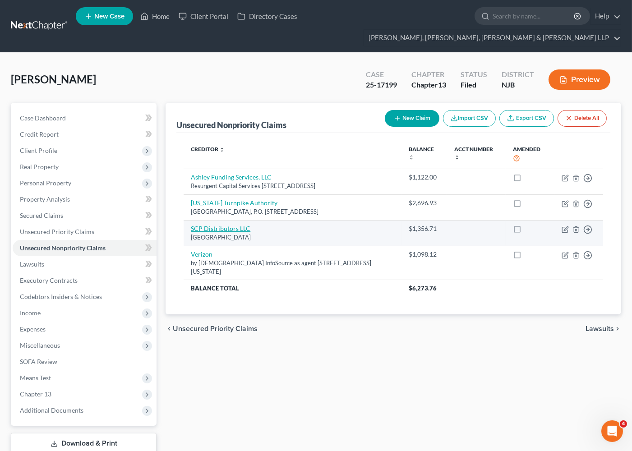
drag, startPoint x: 280, startPoint y: 224, endPoint x: 190, endPoint y: 212, distance: 90.2
click at [190, 220] on td "SCP Distributors LLC [GEOGRAPHIC_DATA]" at bounding box center [292, 233] width 217 height 26
copy td "SCP Distributors LLC [GEOGRAPHIC_DATA]"
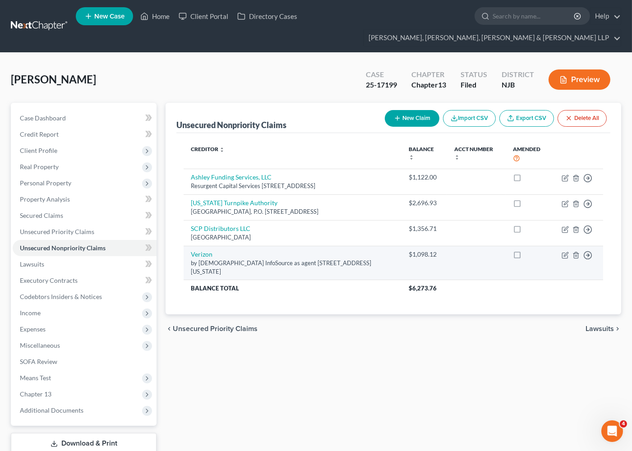
drag, startPoint x: 213, startPoint y: 255, endPoint x: 185, endPoint y: 240, distance: 31.7
click at [185, 246] on td "Verizon by [DEMOGRAPHIC_DATA] InfoSource as agent [STREET_ADDRESS][US_STATE]" at bounding box center [292, 263] width 217 height 34
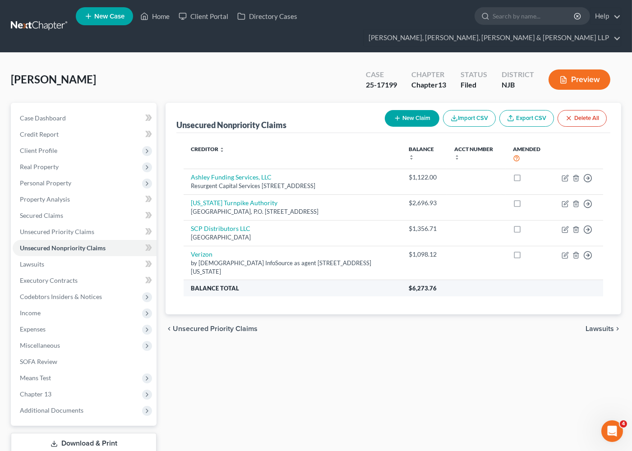
copy td "Verizon by [DEMOGRAPHIC_DATA] InfoSource as agent [STREET_ADDRESS][US_STATE]"
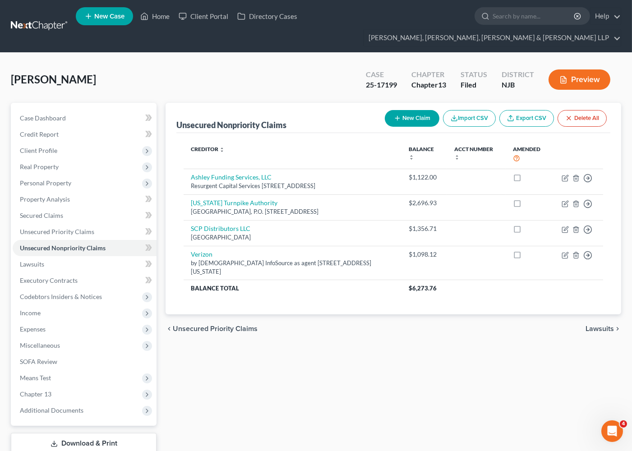
drag, startPoint x: 300, startPoint y: 332, endPoint x: 305, endPoint y: 317, distance: 15.4
click at [300, 332] on div "Unsecured Nonpriority Claims New Claim Import CSV Export CSV Delete All Credito…" at bounding box center [393, 290] width 465 height 375
